Goal: Transaction & Acquisition: Subscribe to service/newsletter

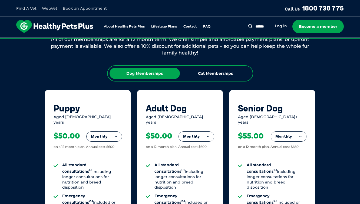
scroll to position [316, 0]
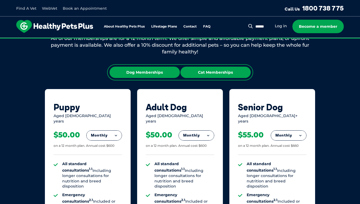
click at [223, 67] on div "Cat Memberships" at bounding box center [215, 72] width 70 height 11
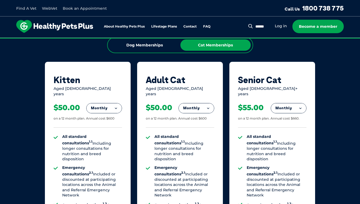
scroll to position [379, 0]
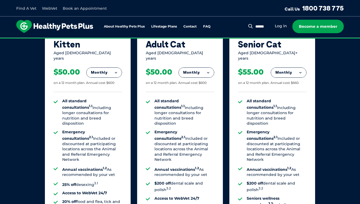
click at [205, 68] on button "Monthly" at bounding box center [196, 73] width 35 height 10
click at [209, 81] on li "Fortnightly" at bounding box center [196, 84] width 35 height 13
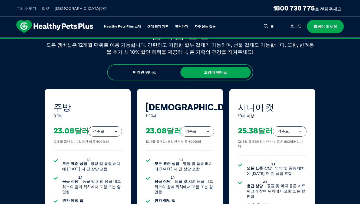
scroll to position [312, 0]
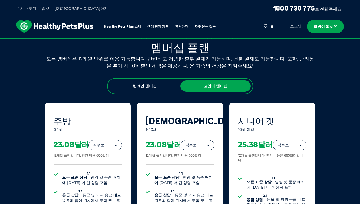
click at [207, 141] on button "격주로" at bounding box center [197, 146] width 33 height 10
click at [211, 163] on li "월간 간행물" at bounding box center [197, 169] width 33 height 13
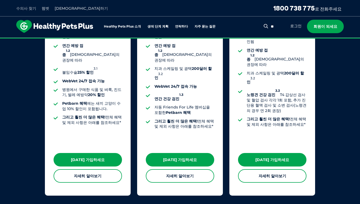
scroll to position [502, 0]
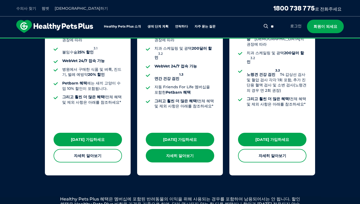
click at [192, 154] on font "자세히 알아보기" at bounding box center [180, 156] width 28 height 5
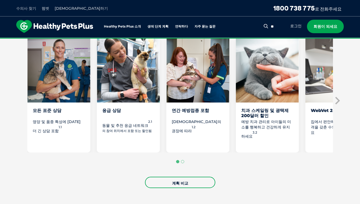
scroll to position [316, 0]
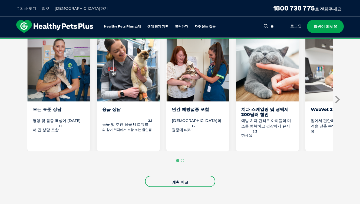
click at [337, 96] on icon "다음 슬라이드" at bounding box center [337, 100] width 5 height 8
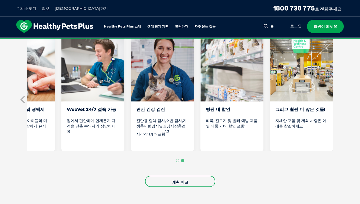
click at [315, 118] on p "자세한 포함 및 제외 사항은 아래를 참조하세요." at bounding box center [301, 123] width 52 height 11
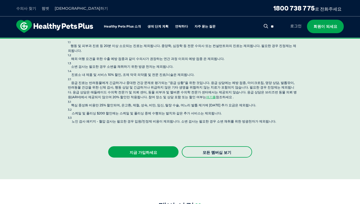
scroll to position [1325, 0]
